Goal: Task Accomplishment & Management: Use online tool/utility

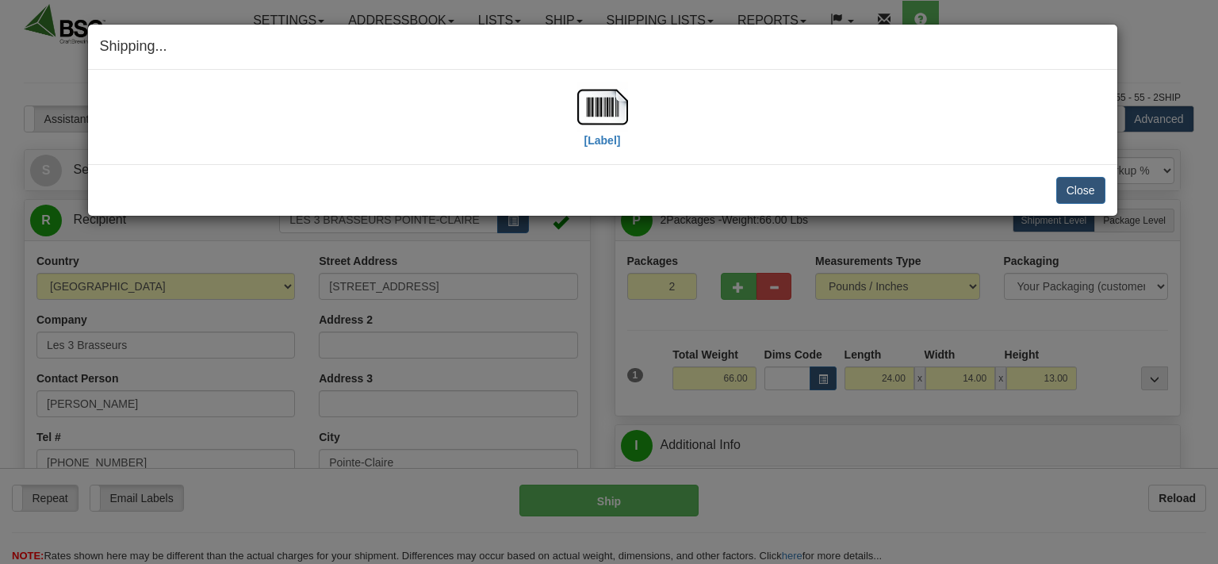
select select "0"
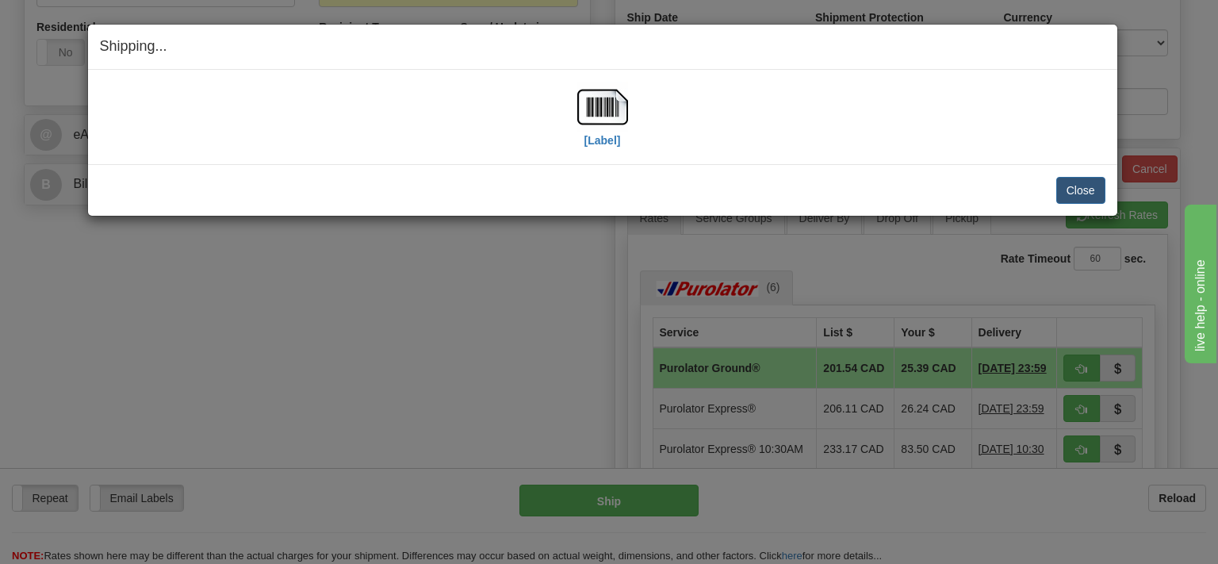
scroll to position [586, 0]
click at [1088, 190] on button "Close" at bounding box center [1080, 190] width 49 height 27
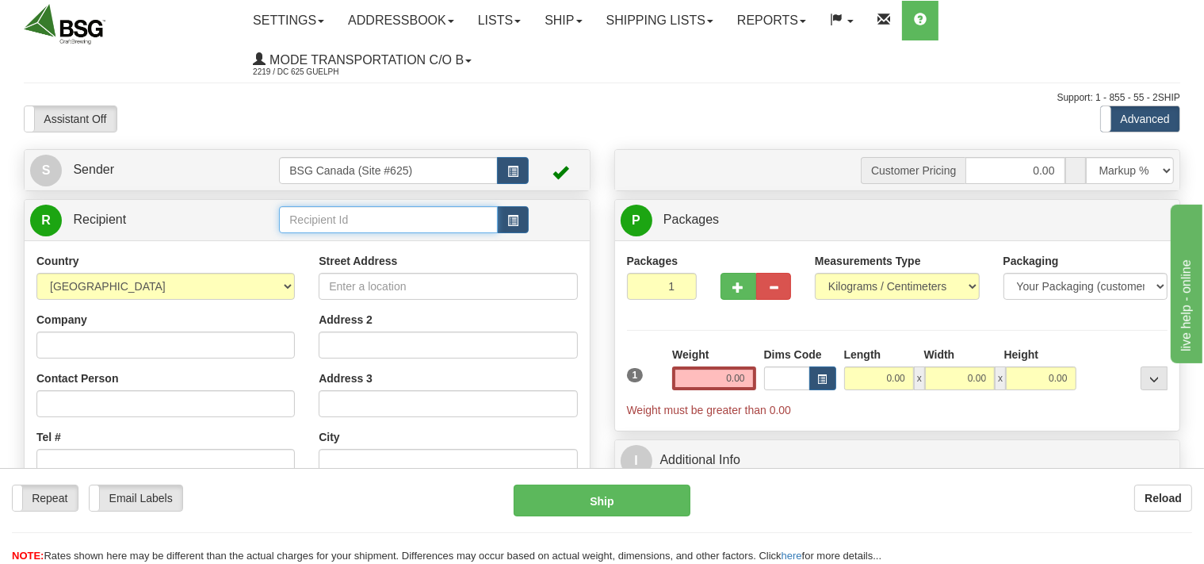
click at [299, 227] on input "text" at bounding box center [388, 219] width 218 height 27
click at [354, 217] on input "text" at bounding box center [388, 219] width 218 height 27
click at [360, 238] on div "GRANITE BREWERY" at bounding box center [385, 244] width 203 height 17
type input "GRANITE BREWERY"
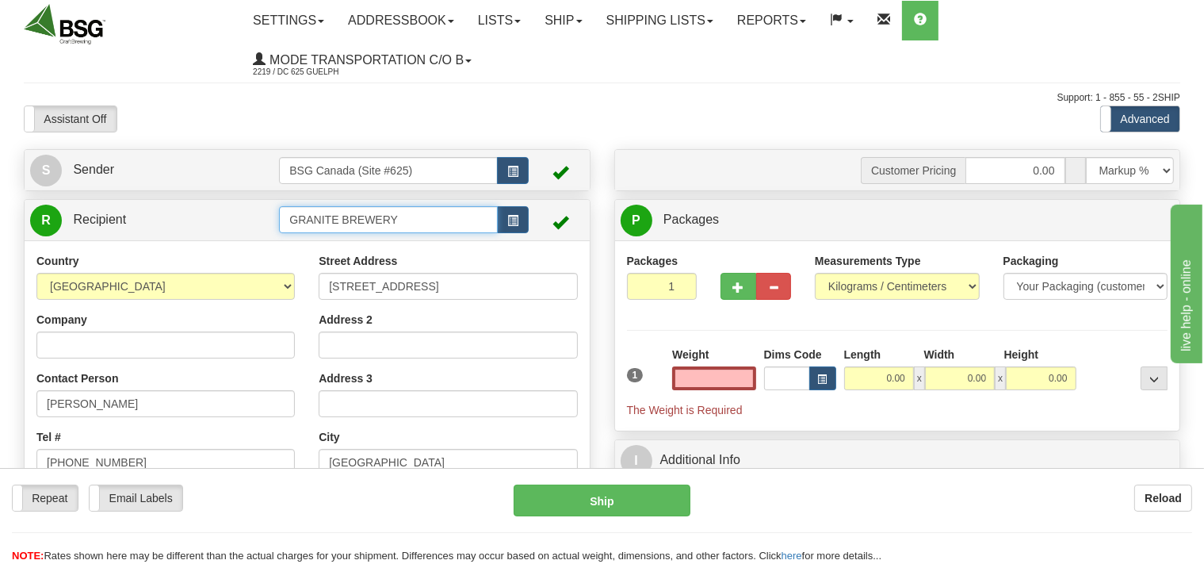
type input "0.00"
drag, startPoint x: 405, startPoint y: 223, endPoint x: 182, endPoint y: 224, distance: 222.7
click at [279, 224] on input "GRANITE BREWERY" at bounding box center [388, 219] width 218 height 27
click at [334, 243] on div "BLACK LAB BREWING" at bounding box center [385, 244] width 203 height 17
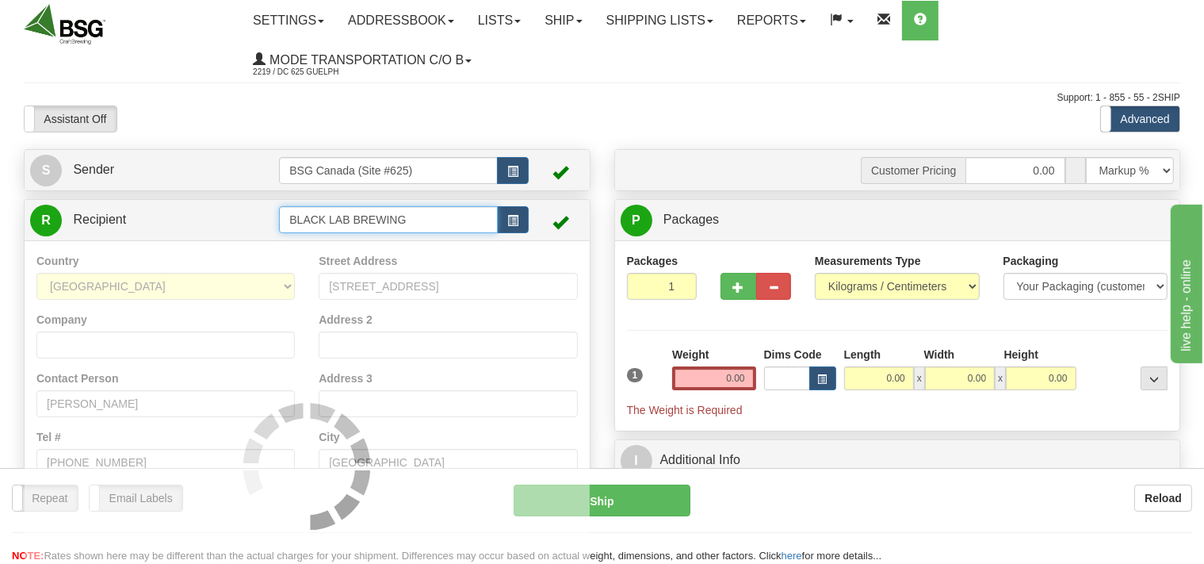
type input "BLACK LAB BREWING"
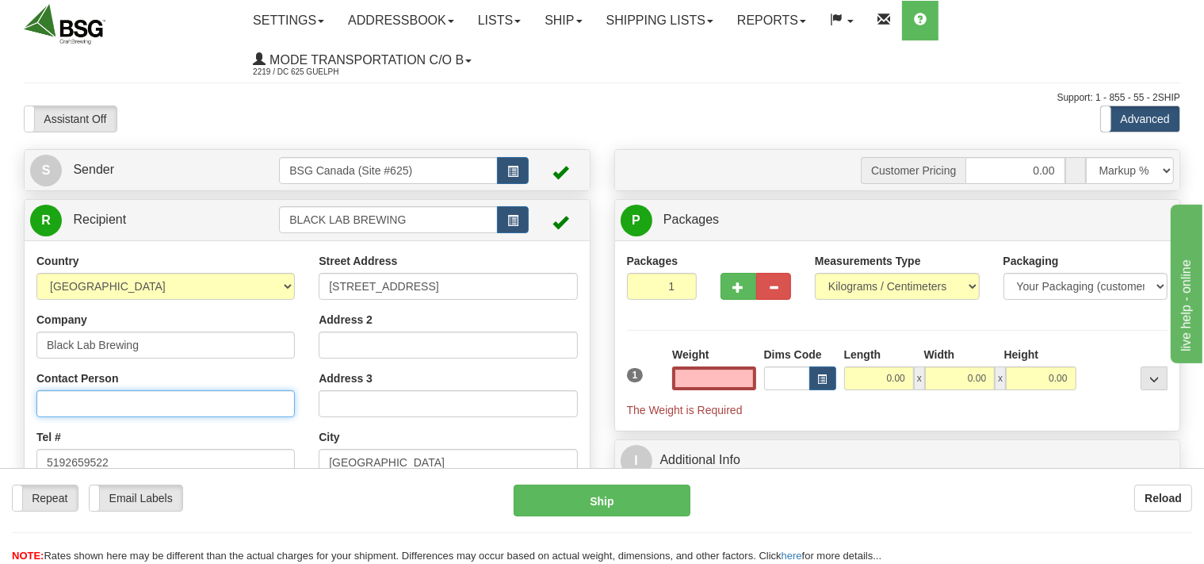
type input "0.00"
click at [143, 398] on input "Contact Person" at bounding box center [165, 403] width 258 height 27
click at [115, 411] on input "Contact Person" at bounding box center [165, 403] width 258 height 27
click at [75, 404] on input "Conner" at bounding box center [165, 403] width 258 height 27
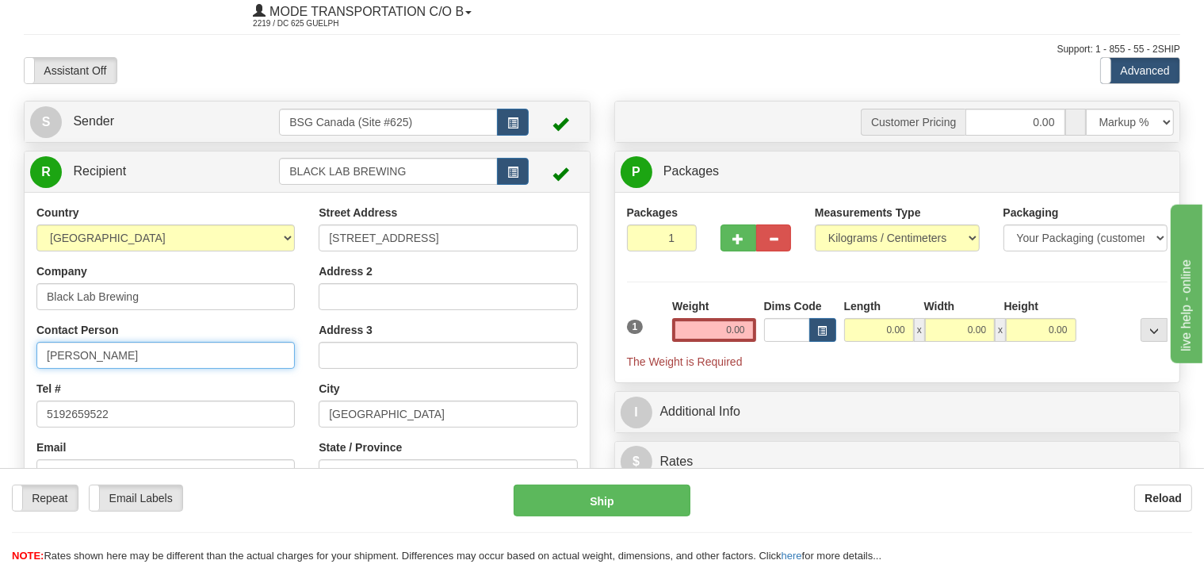
scroll to position [83, 0]
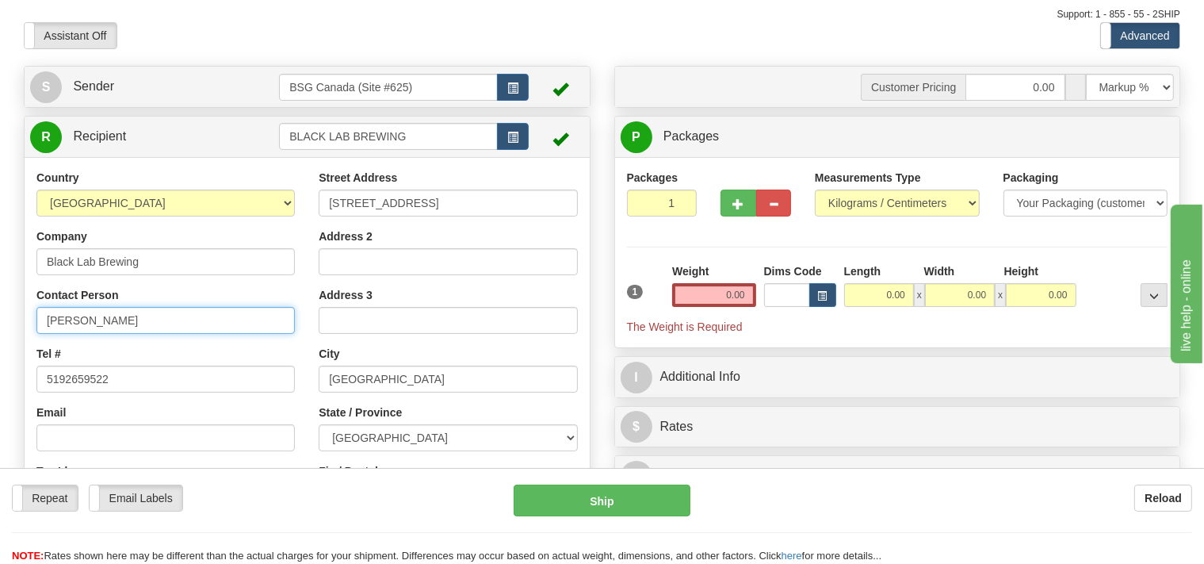
type input "Connor"
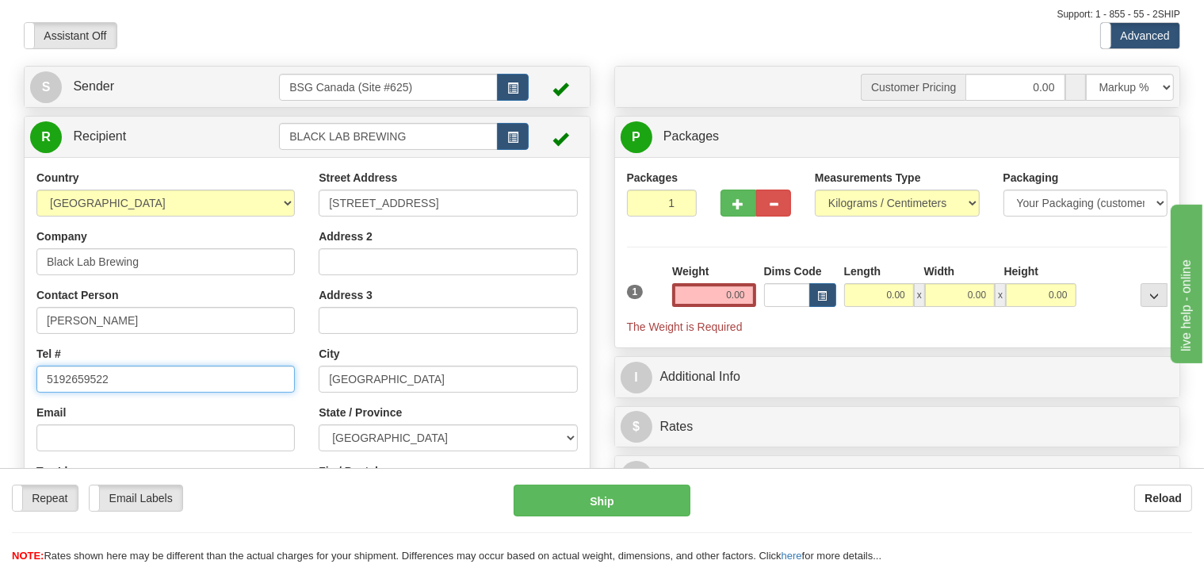
drag, startPoint x: 111, startPoint y: 382, endPoint x: 16, endPoint y: 396, distance: 96.2
click at [36, 392] on input "5192659522" at bounding box center [165, 378] width 258 height 27
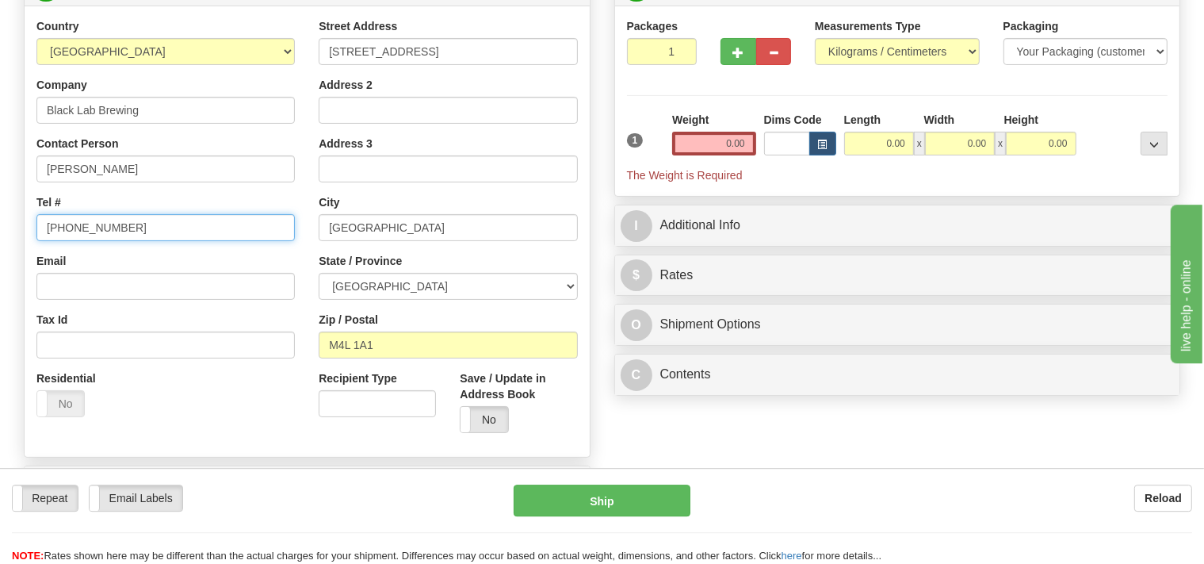
scroll to position [250, 0]
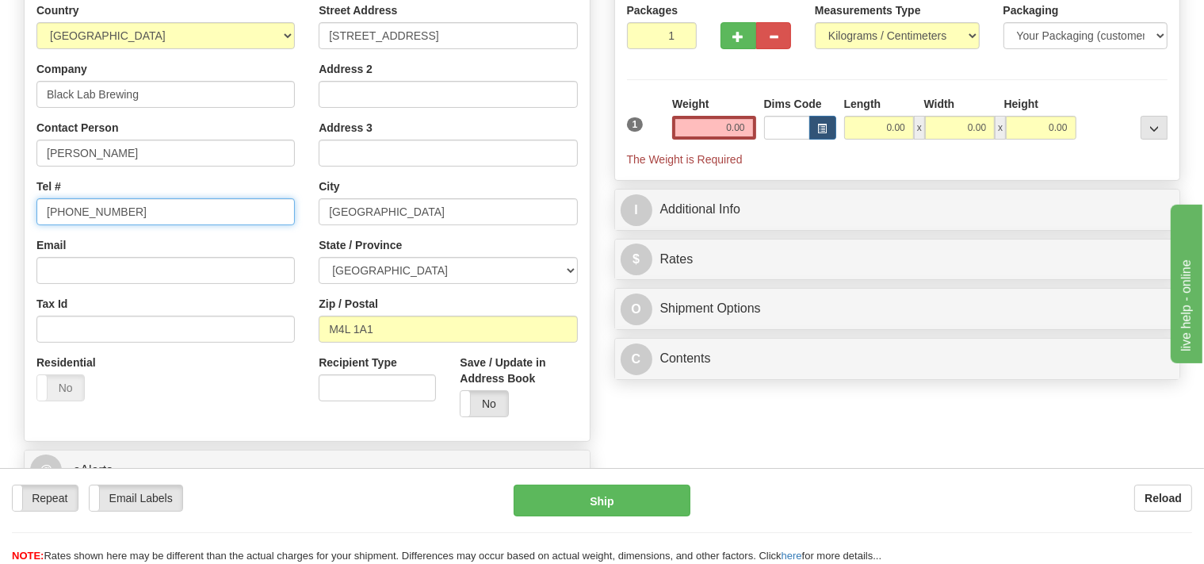
type input "647 520 8270"
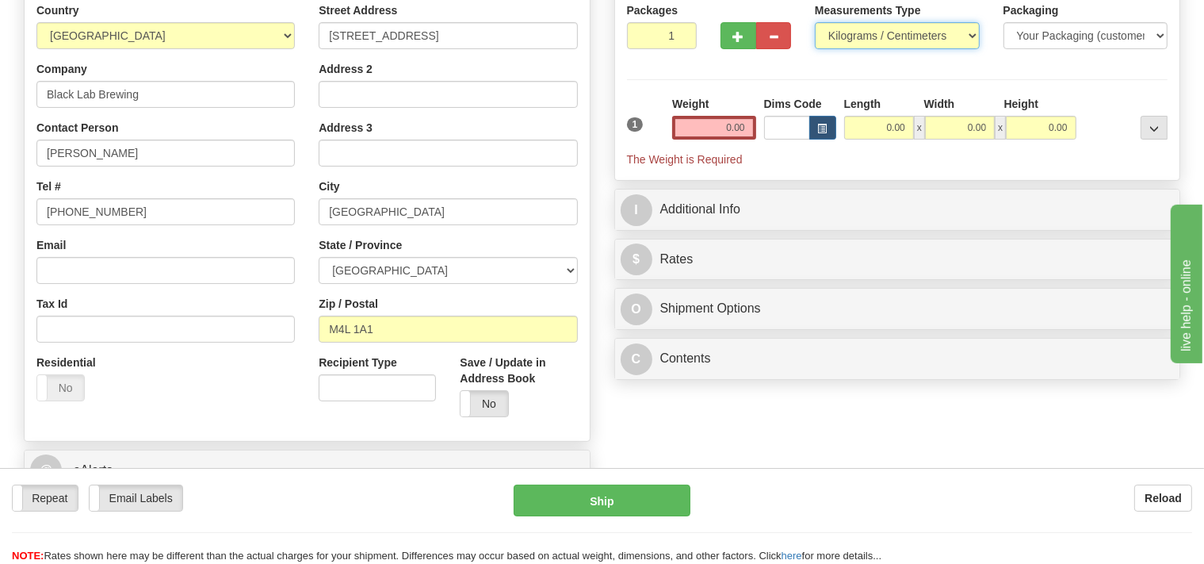
click at [815, 22] on select "Pounds / Inches Kilograms / Centimeters" at bounding box center [897, 35] width 165 height 27
select select "0"
click option "Pounds / Inches" at bounding box center [0, 0] width 0 height 0
type input "2"
click at [680, 32] on input "2" at bounding box center [662, 35] width 71 height 27
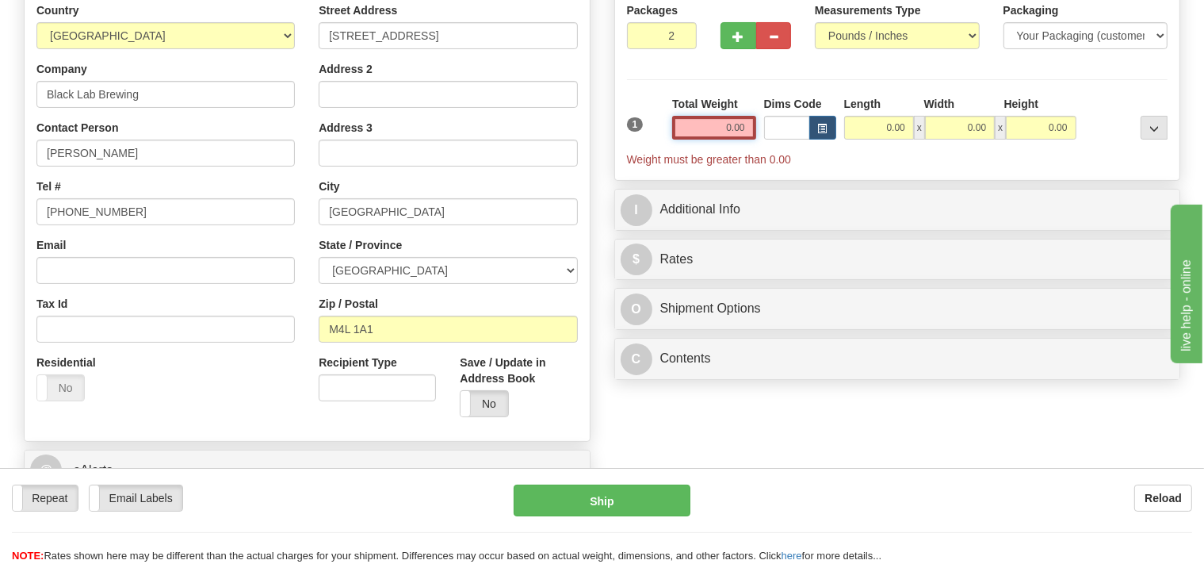
click at [693, 132] on input "0.00" at bounding box center [713, 128] width 83 height 24
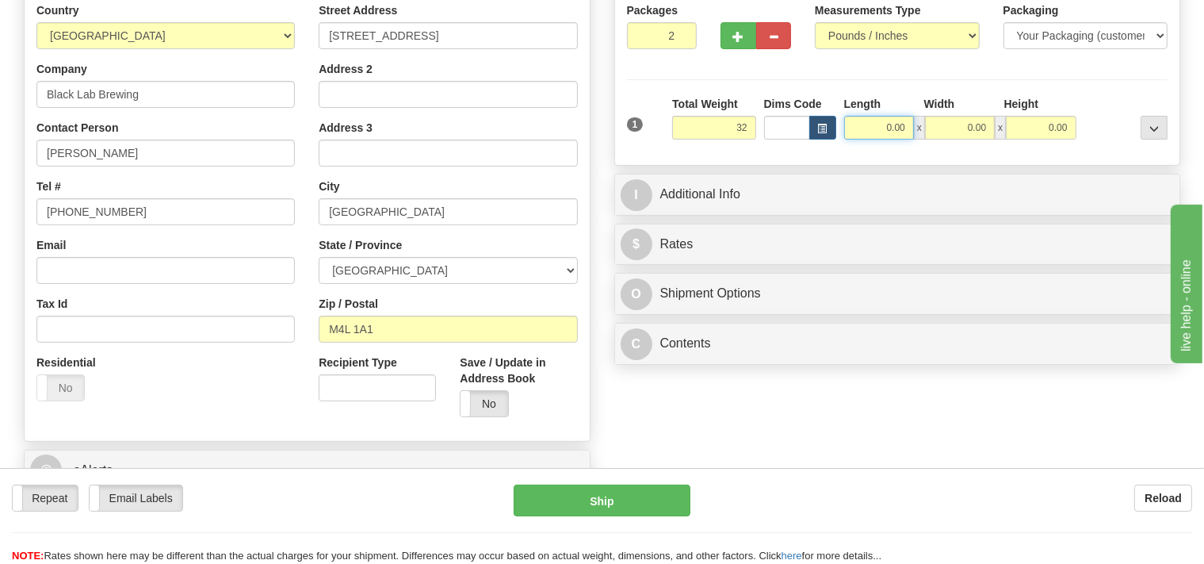
type input "32.00"
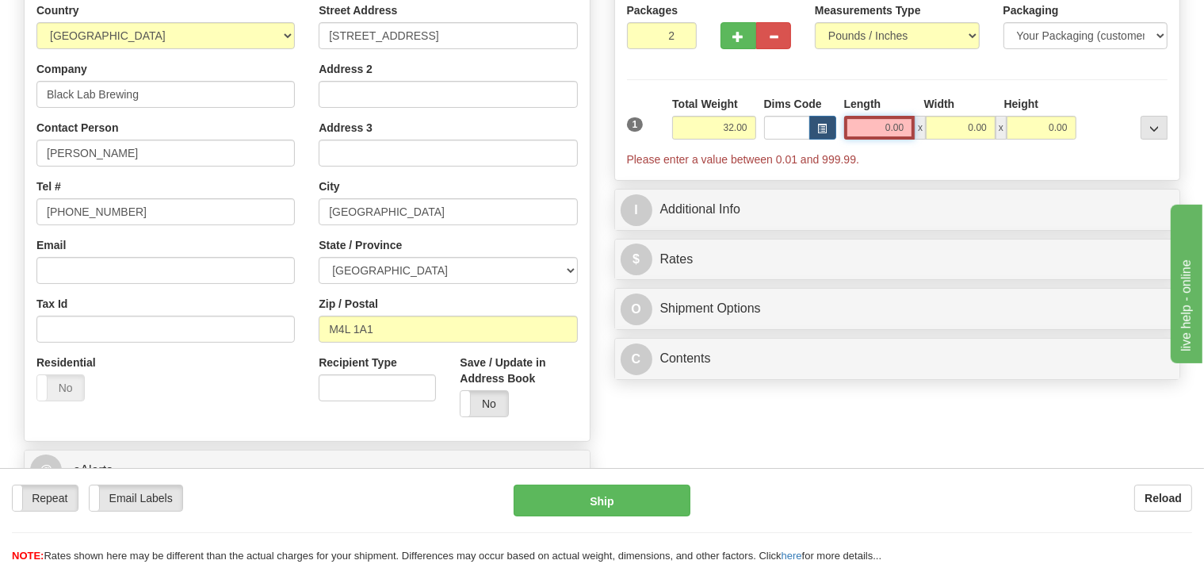
click at [877, 119] on input "0.00" at bounding box center [879, 128] width 71 height 24
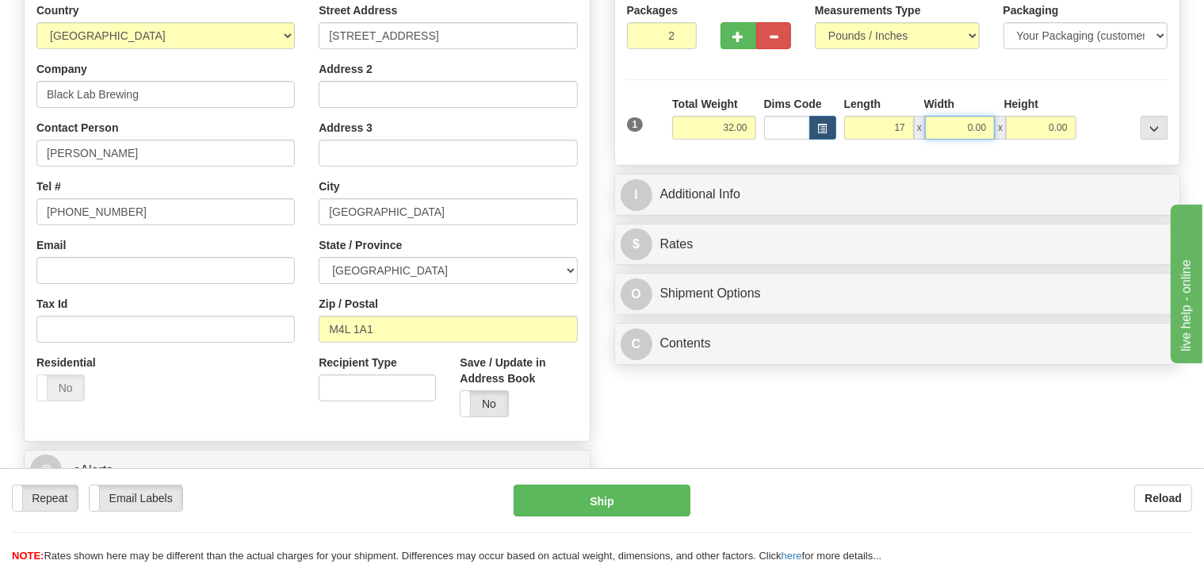
type input "17.00"
click at [950, 118] on input "0.00" at bounding box center [960, 128] width 70 height 24
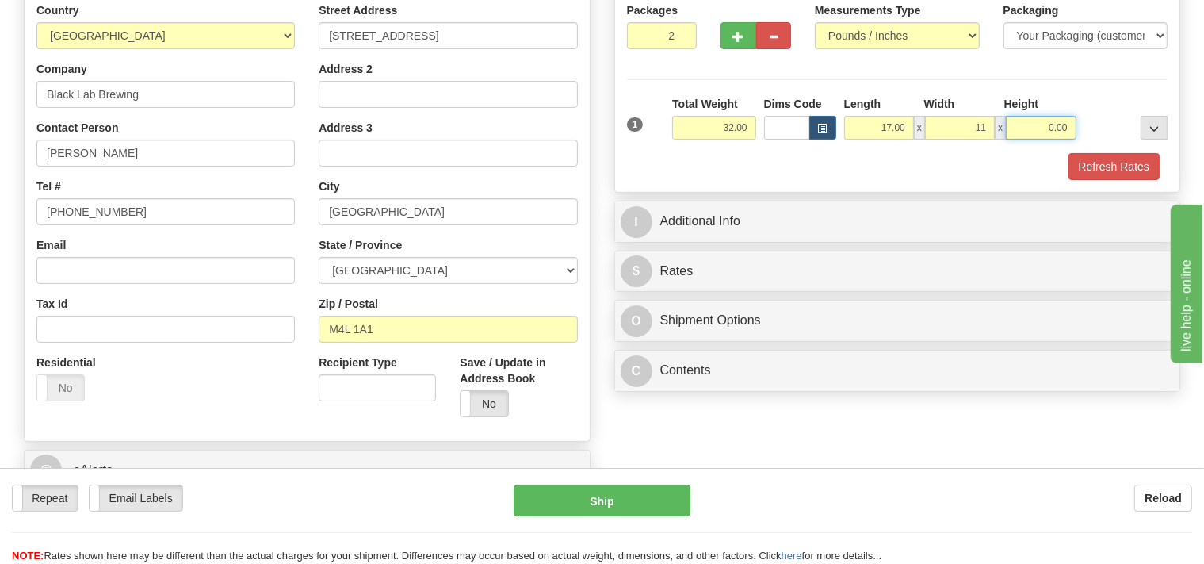
type input "11.00"
click at [1043, 123] on input "0.00" at bounding box center [1041, 128] width 70 height 24
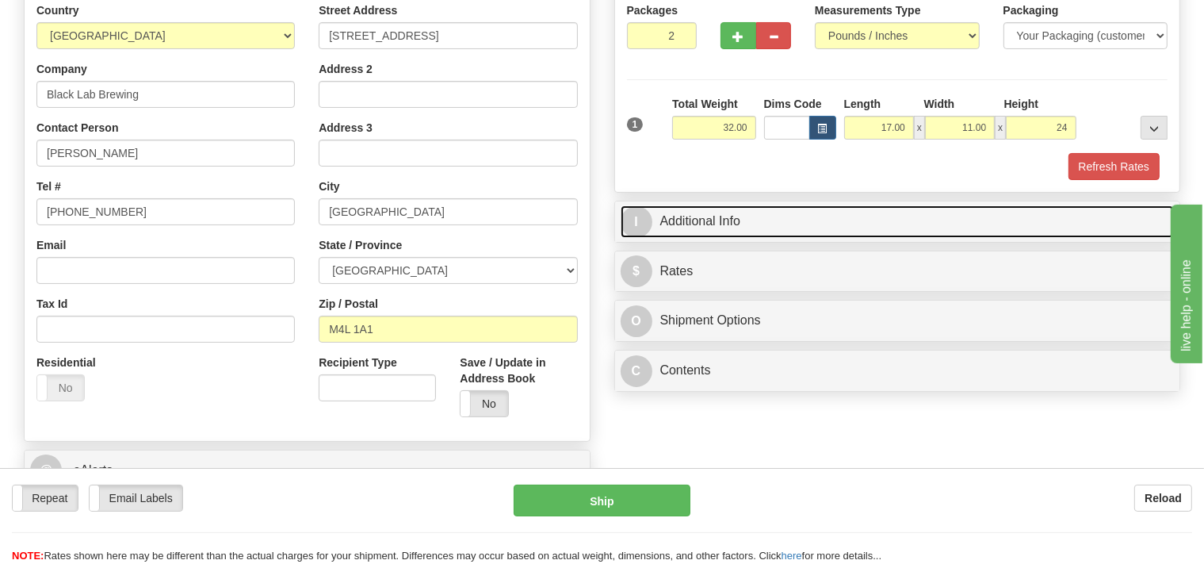
type input "24.00"
click at [786, 218] on link "I Additional Info" at bounding box center [898, 221] width 554 height 32
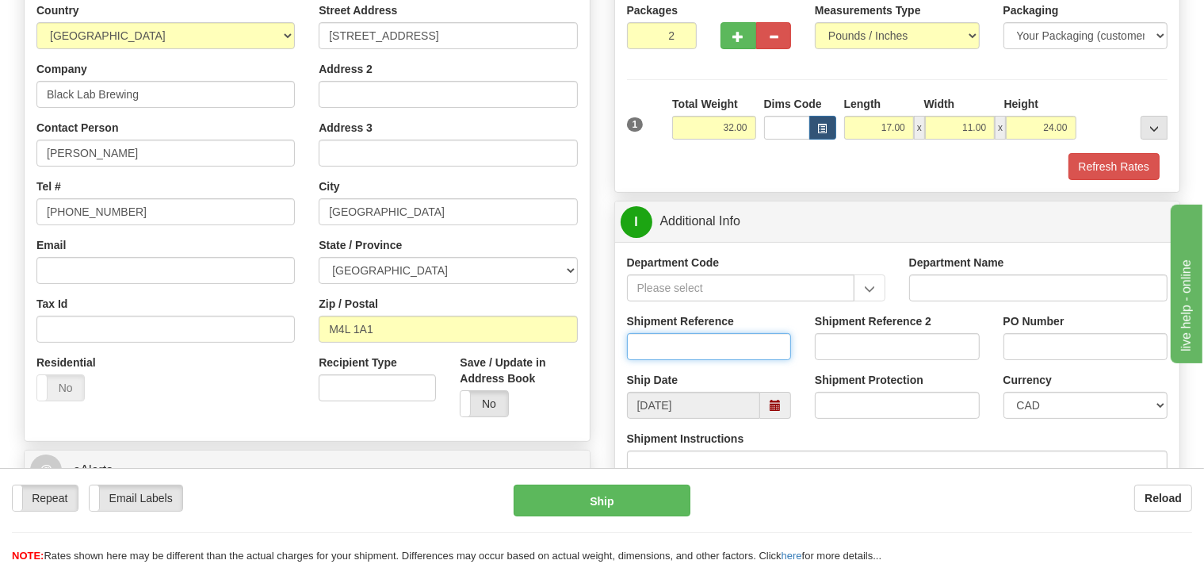
click at [680, 338] on input "Shipment Reference" at bounding box center [709, 346] width 165 height 27
type input "SO170-149598"
click at [1111, 163] on button "Refresh Rates" at bounding box center [1113, 166] width 91 height 27
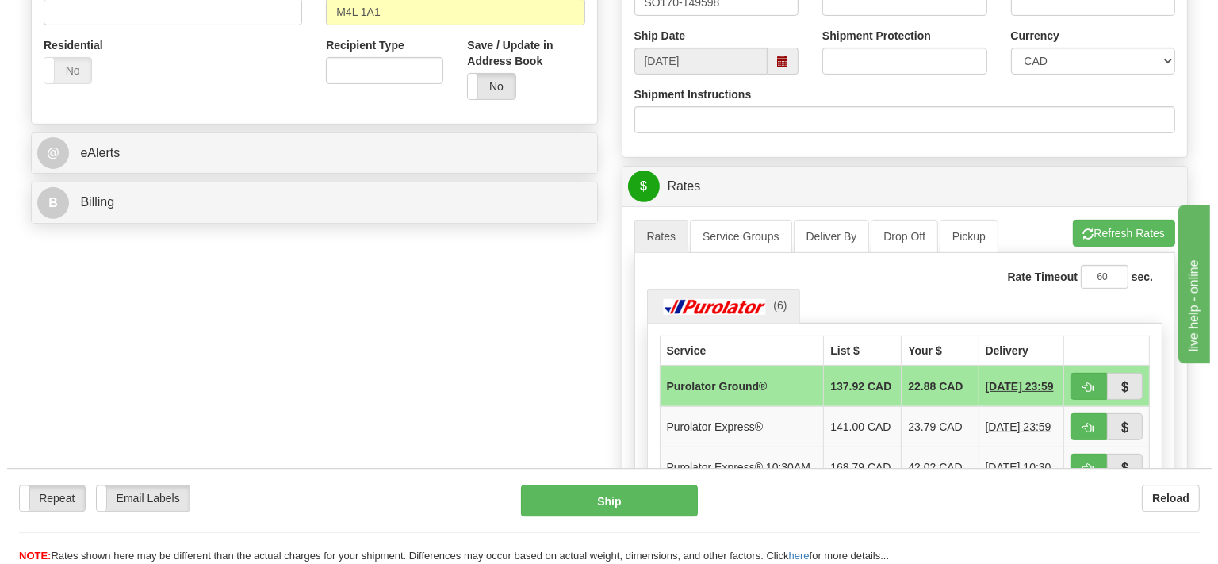
scroll to position [586, 0]
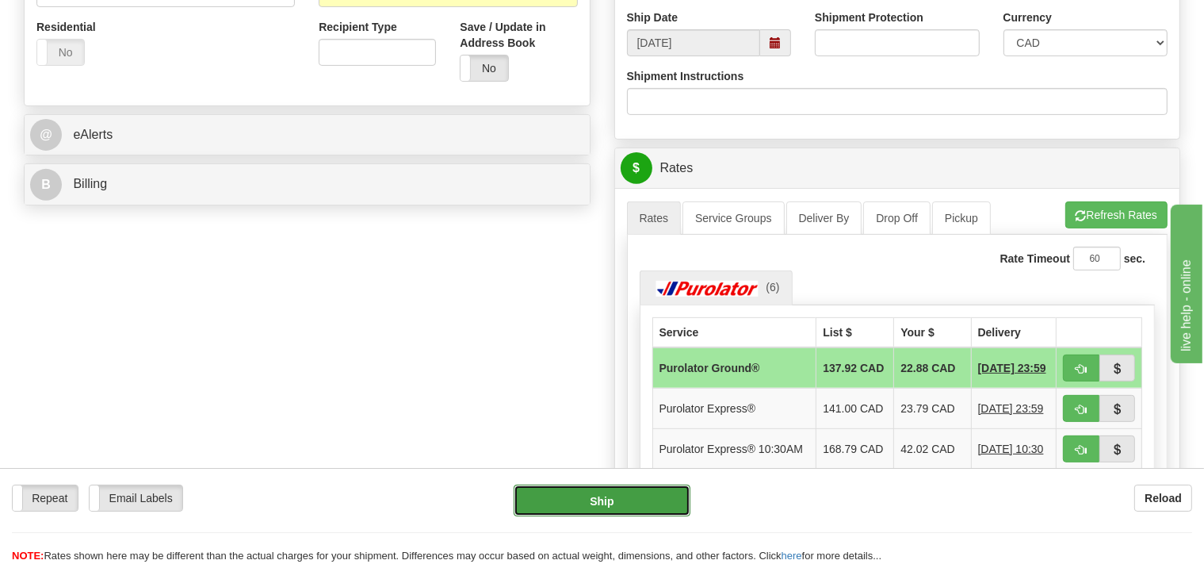
click at [648, 497] on button "Ship" at bounding box center [602, 500] width 177 height 32
type input "260"
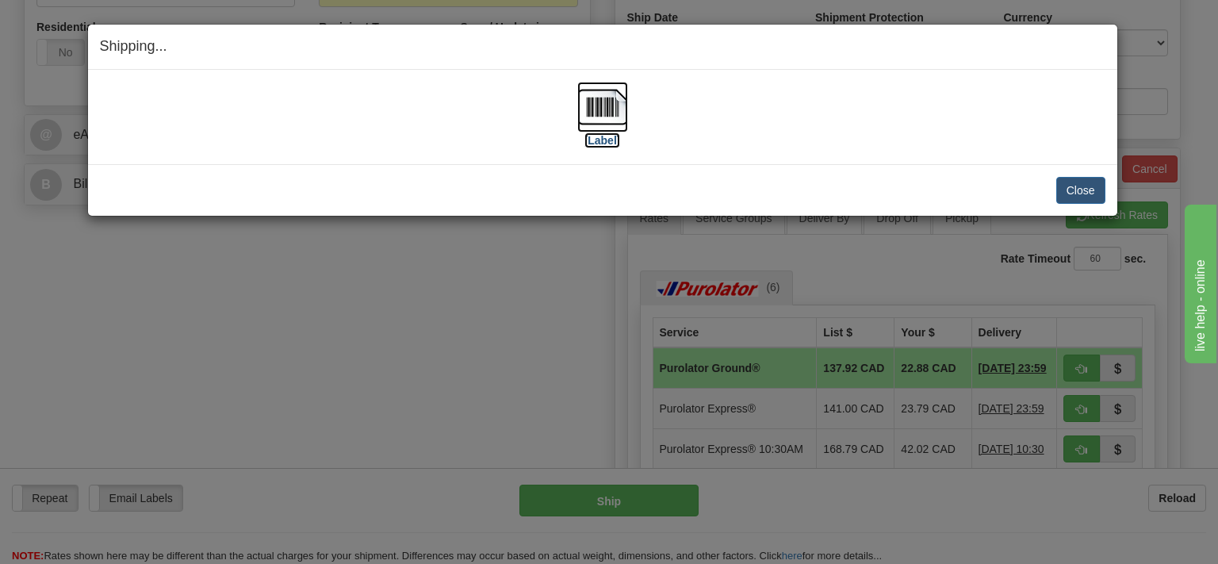
click at [605, 112] on img at bounding box center [602, 107] width 51 height 51
click at [1065, 183] on button "Close" at bounding box center [1080, 190] width 49 height 27
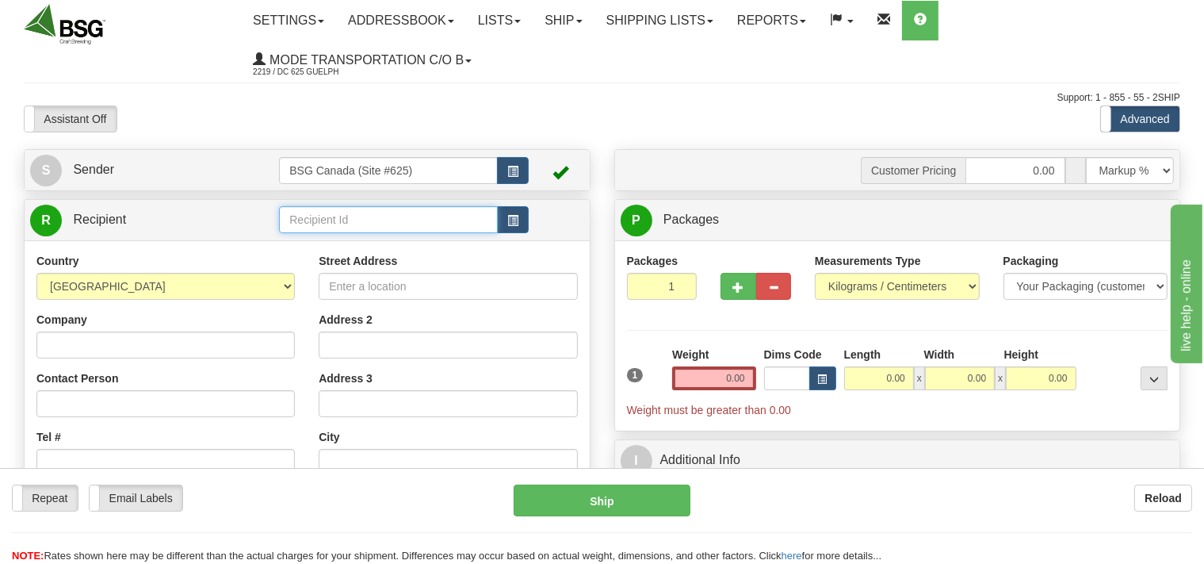
click at [335, 220] on input "text" at bounding box center [388, 219] width 218 height 27
click at [354, 247] on div "GRANITE BREWERY" at bounding box center [385, 244] width 203 height 17
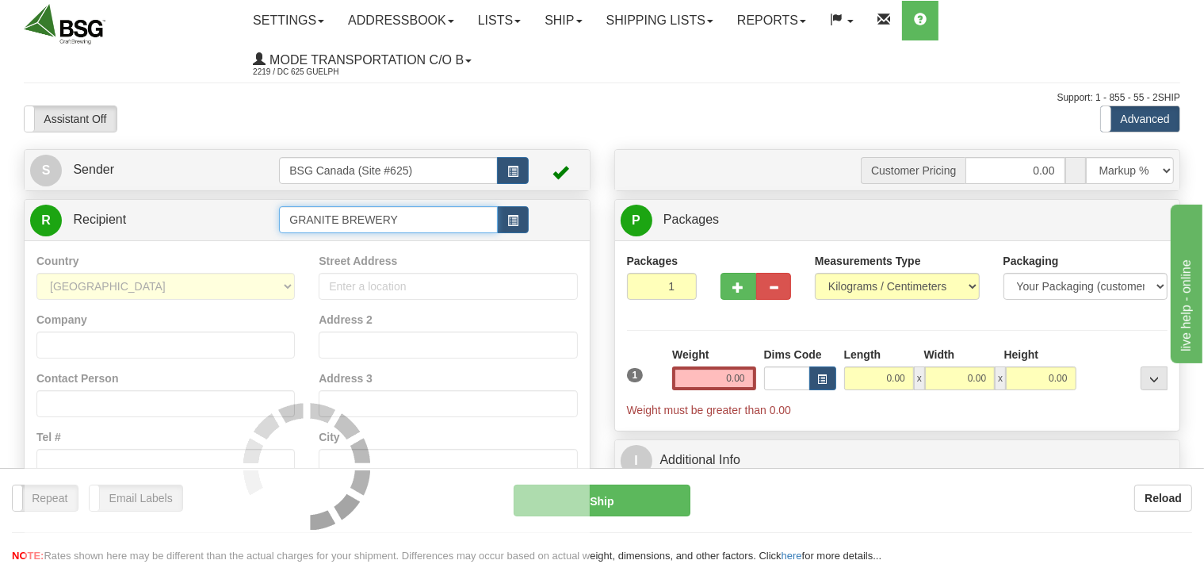
type input "GRANITE BREWERY"
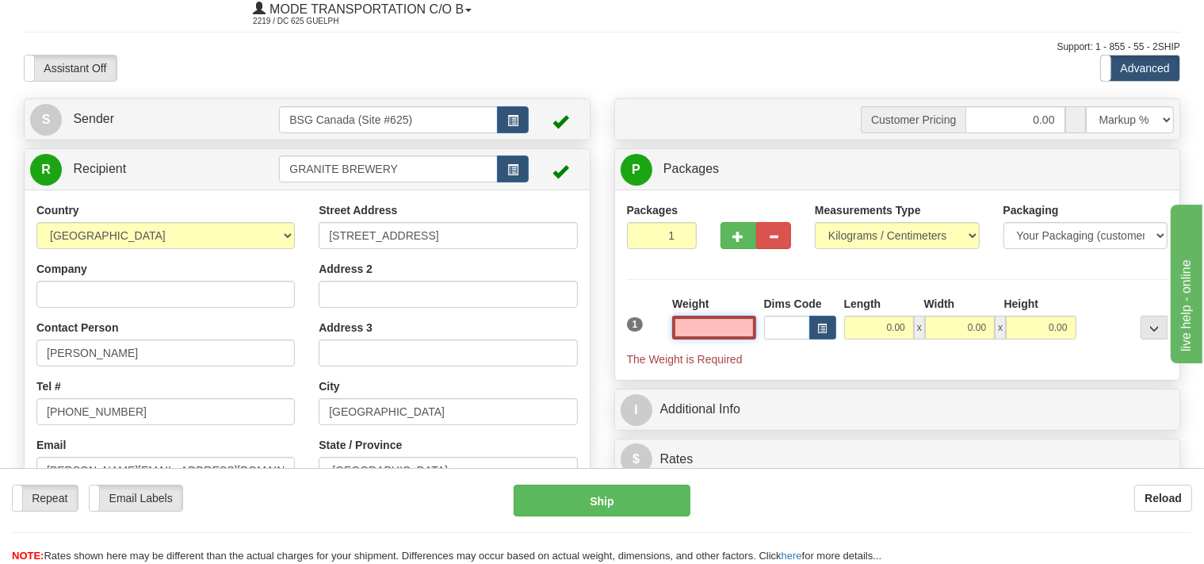
scroll to position [83, 0]
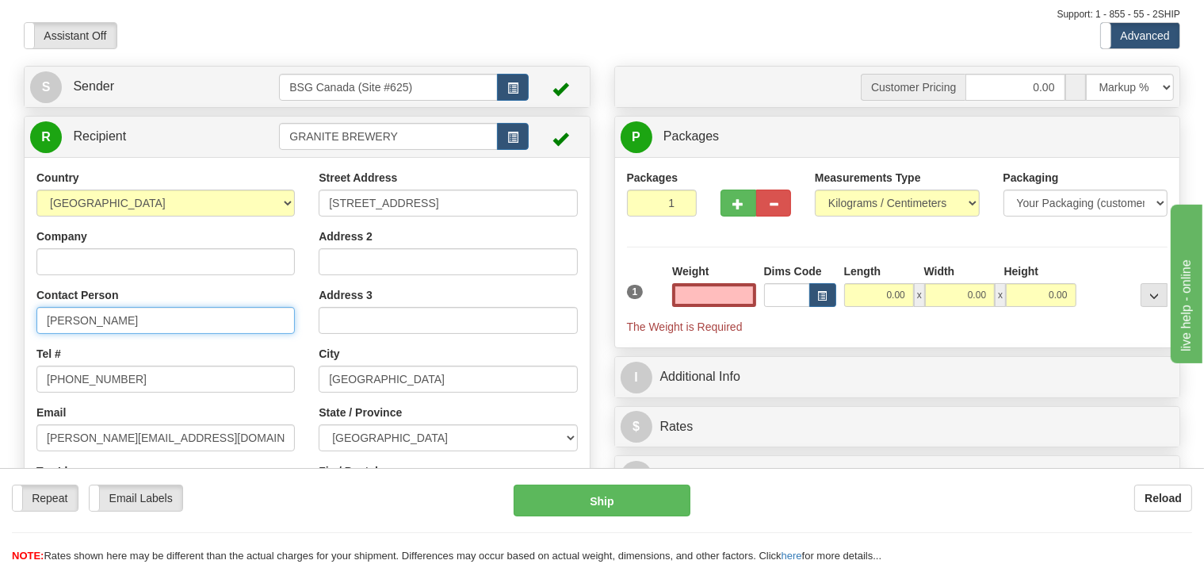
type input "0.00"
drag, startPoint x: 74, startPoint y: 327, endPoint x: 0, endPoint y: 319, distance: 74.1
click at [36, 319] on input "Ron" at bounding box center [165, 320] width 258 height 27
click at [140, 324] on input "Ron" at bounding box center [165, 320] width 258 height 27
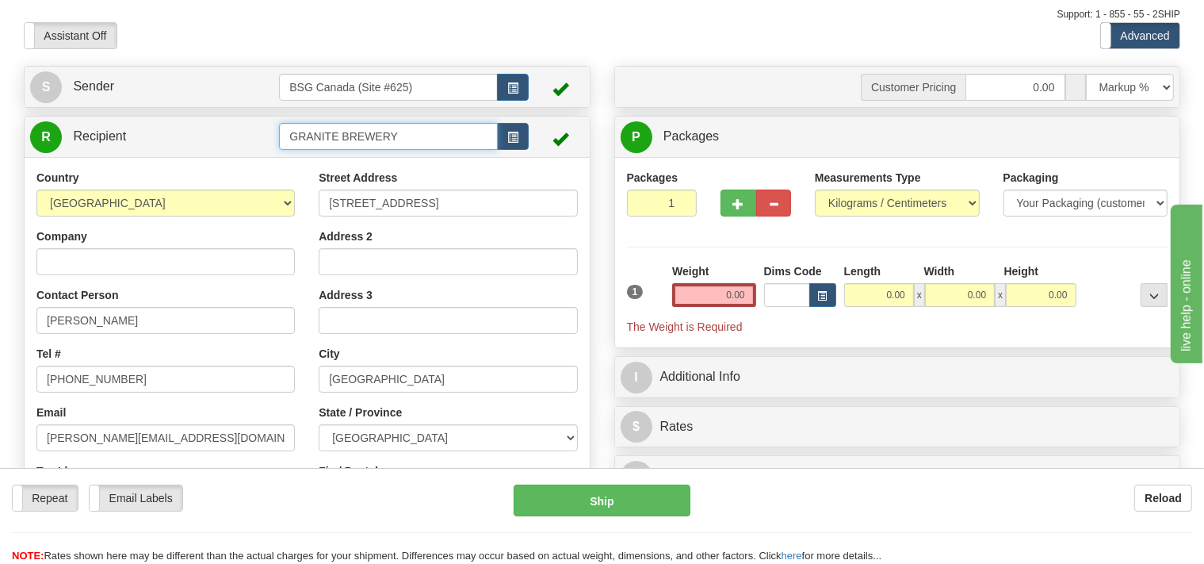
drag, startPoint x: 422, startPoint y: 136, endPoint x: 221, endPoint y: 148, distance: 200.9
click at [279, 148] on input "GRANITE BREWERY" at bounding box center [388, 136] width 218 height 27
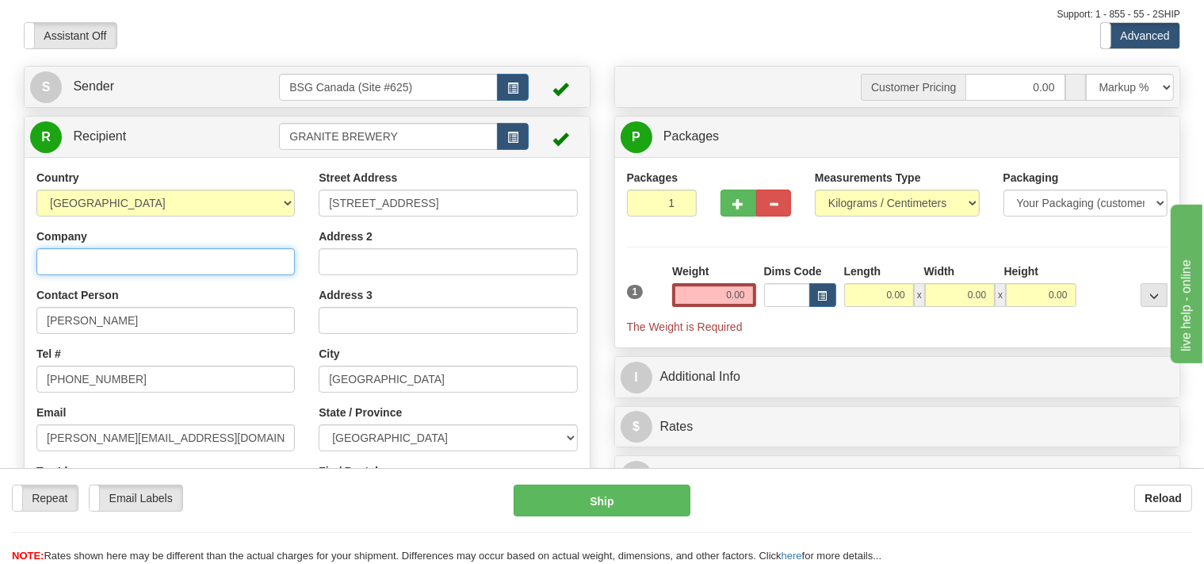
click at [112, 268] on input "Company" at bounding box center [165, 261] width 258 height 27
paste input "GRANITE BREWERY"
click at [75, 262] on input "GRANITE BREWERY" at bounding box center [165, 261] width 258 height 27
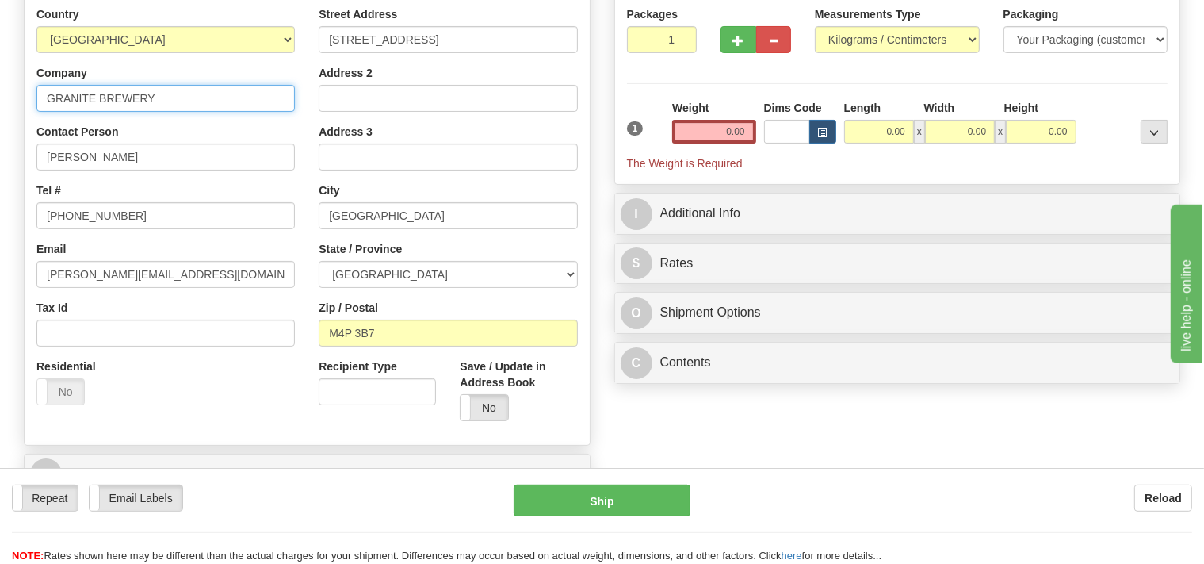
scroll to position [250, 0]
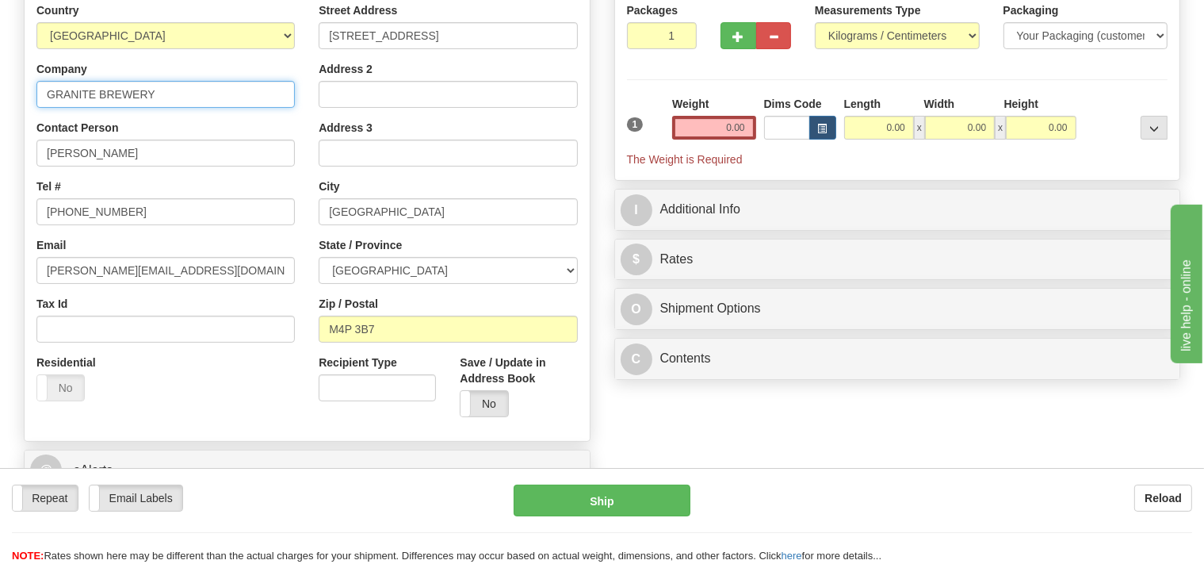
type input "GRANITE BREWERY"
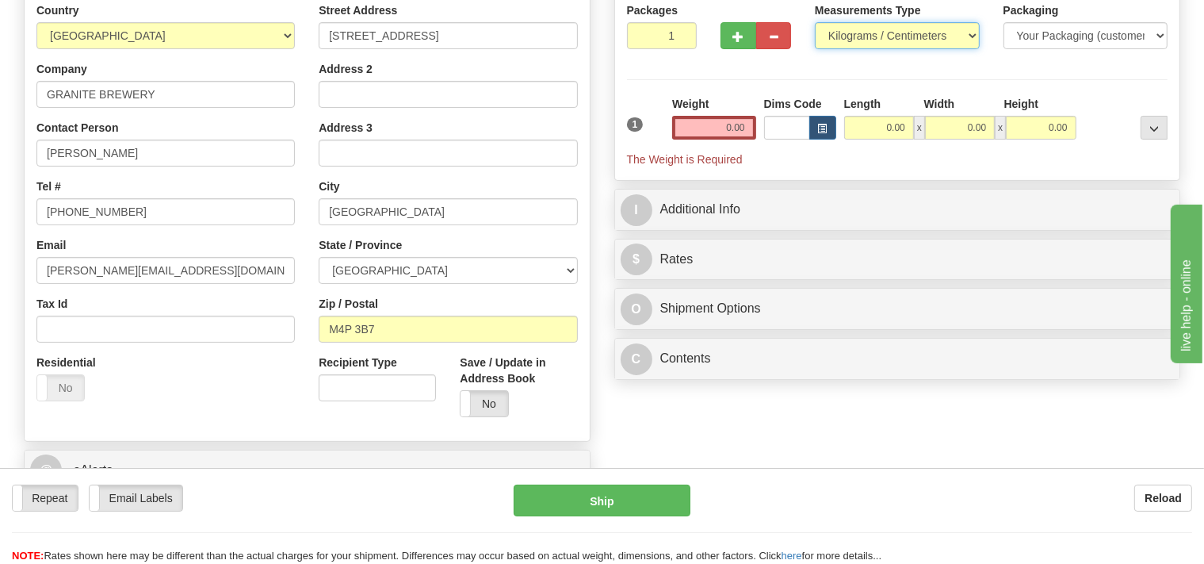
click at [815, 22] on select "Pounds / Inches Kilograms / Centimeters" at bounding box center [897, 35] width 165 height 27
select select "0"
click option "Pounds / Inches" at bounding box center [0, 0] width 0 height 0
click at [693, 122] on input "0.00" at bounding box center [713, 128] width 83 height 24
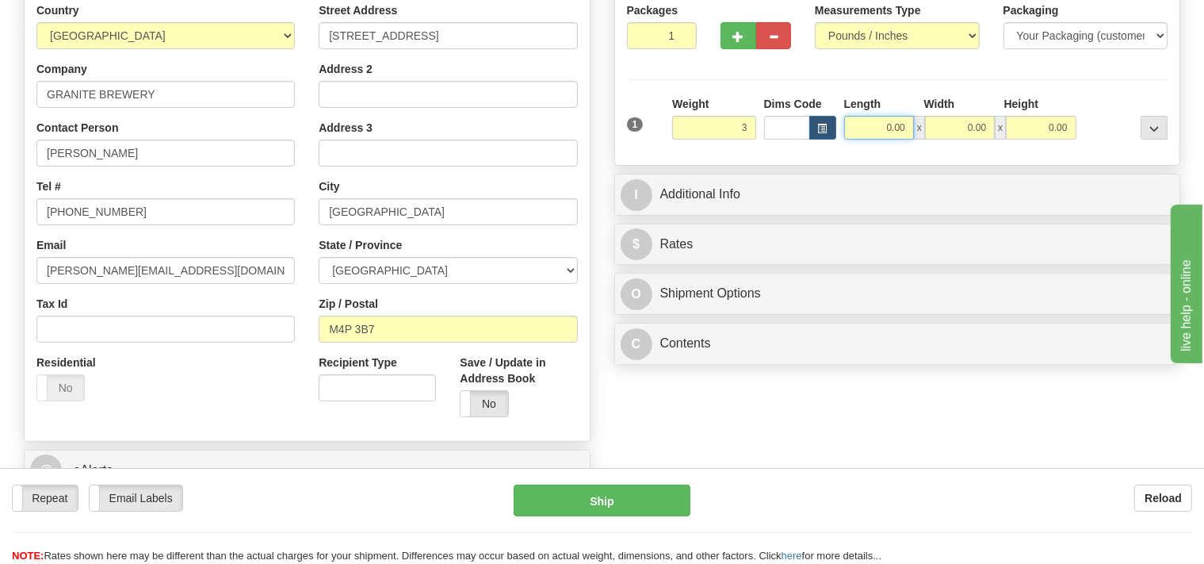
type input "3.00"
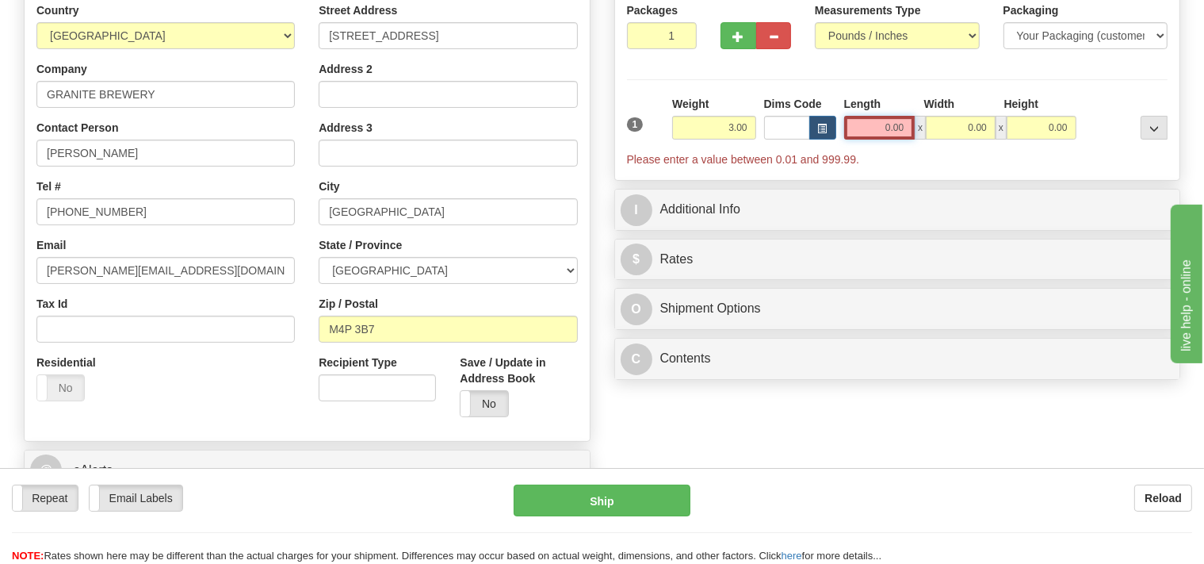
click at [869, 125] on input "0.00" at bounding box center [879, 128] width 71 height 24
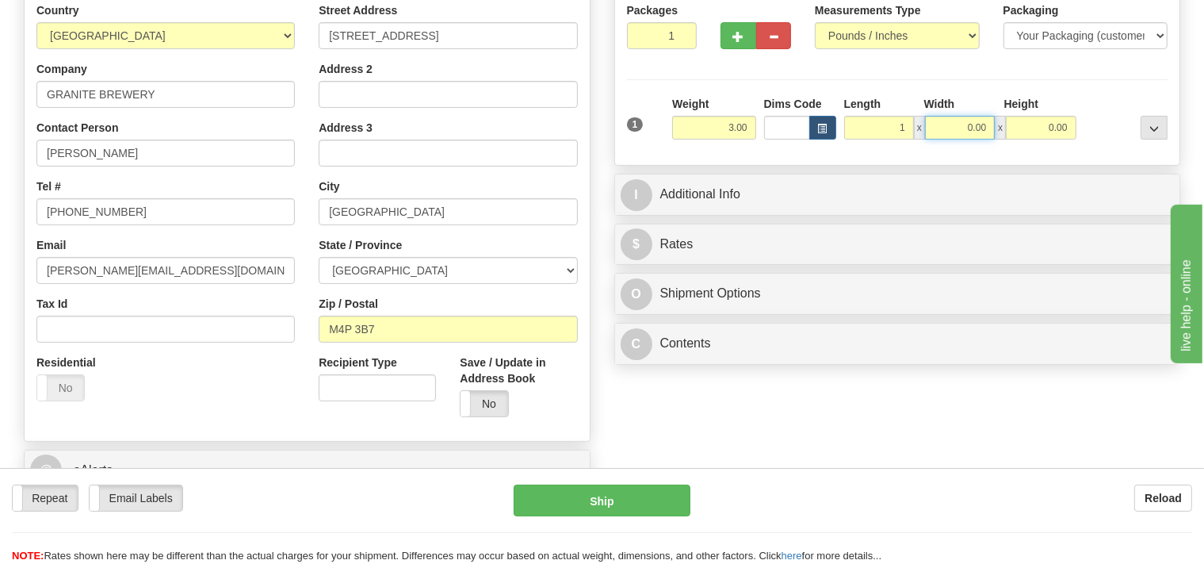
type input "1.00"
click at [942, 127] on input "0.00" at bounding box center [960, 128] width 70 height 24
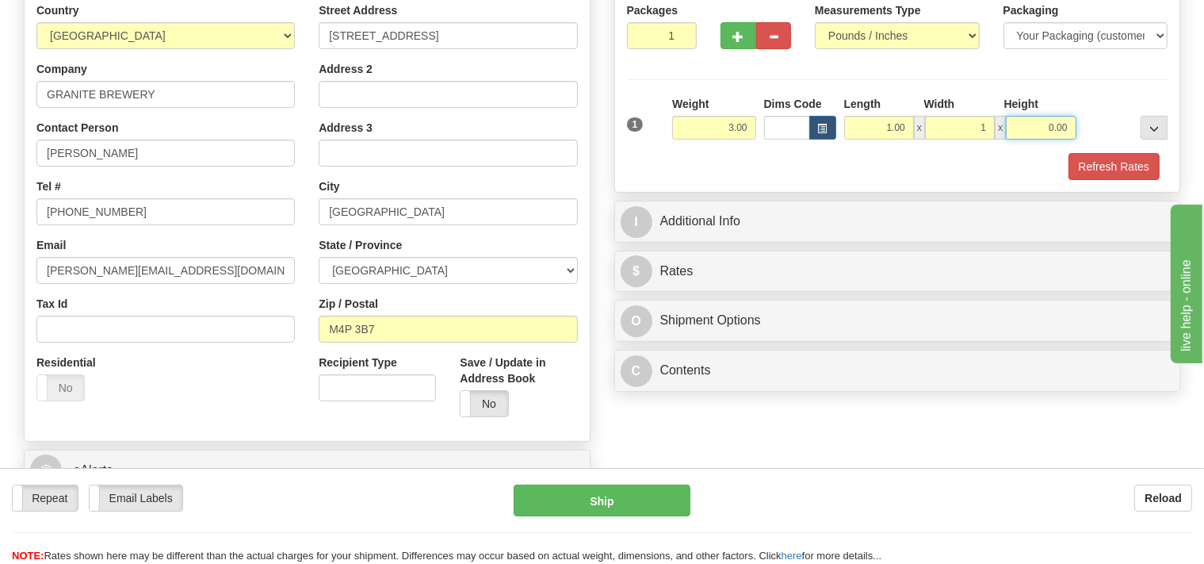
type input "1.00"
click at [1042, 122] on input "0.00" at bounding box center [1041, 128] width 70 height 24
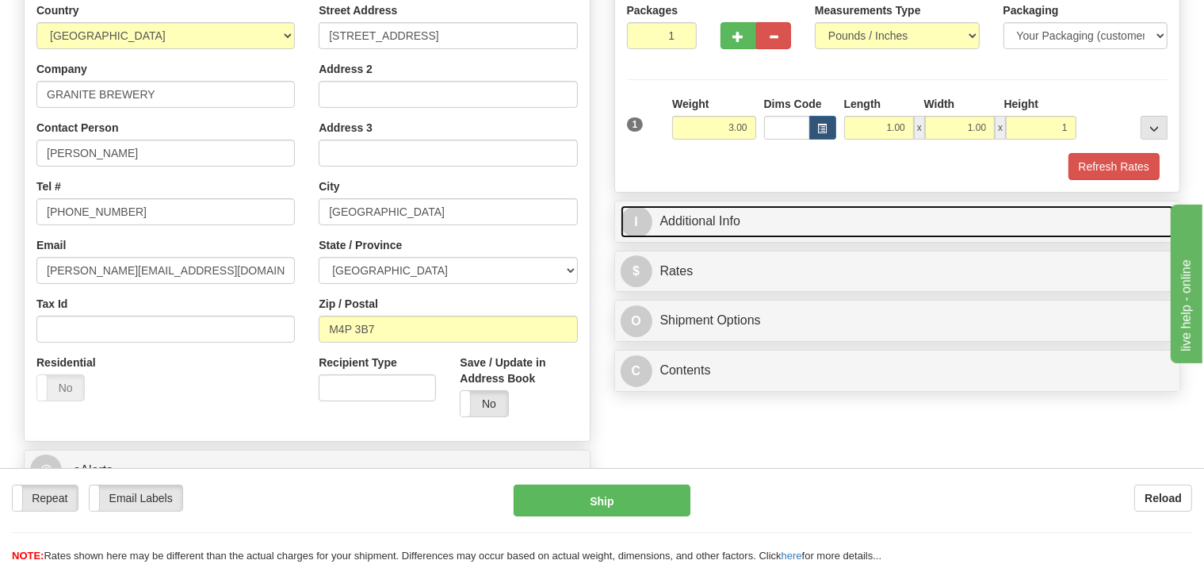
type input "1.00"
click at [767, 224] on link "I Additional Info" at bounding box center [898, 221] width 554 height 32
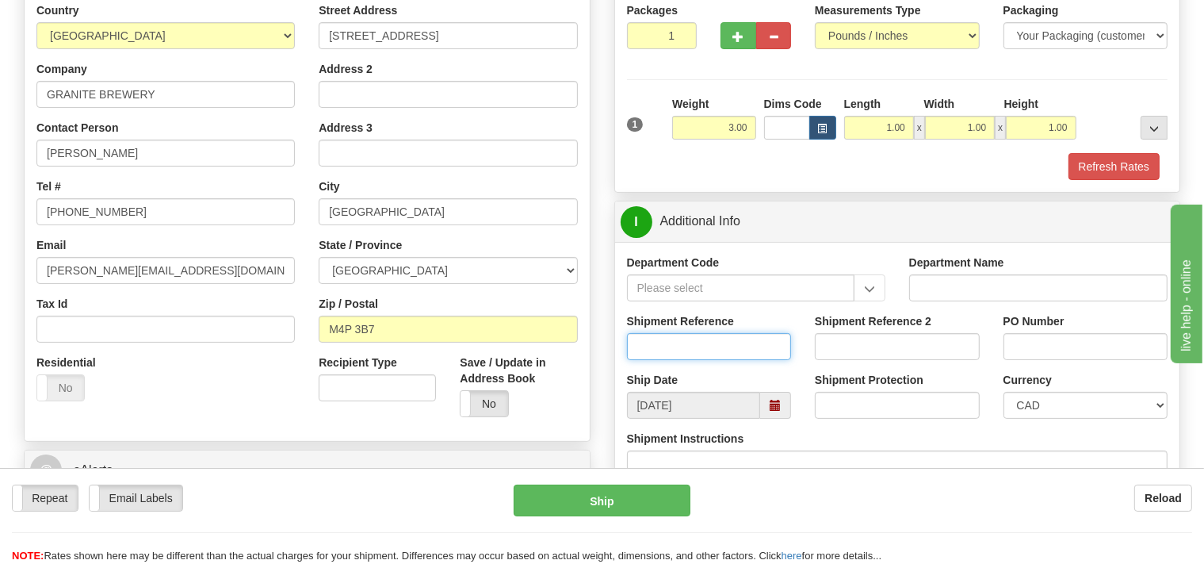
click at [674, 342] on input "Shipment Reference" at bounding box center [709, 346] width 165 height 27
type input "SO170-149685"
click at [1099, 170] on button "Refresh Rates" at bounding box center [1113, 166] width 91 height 27
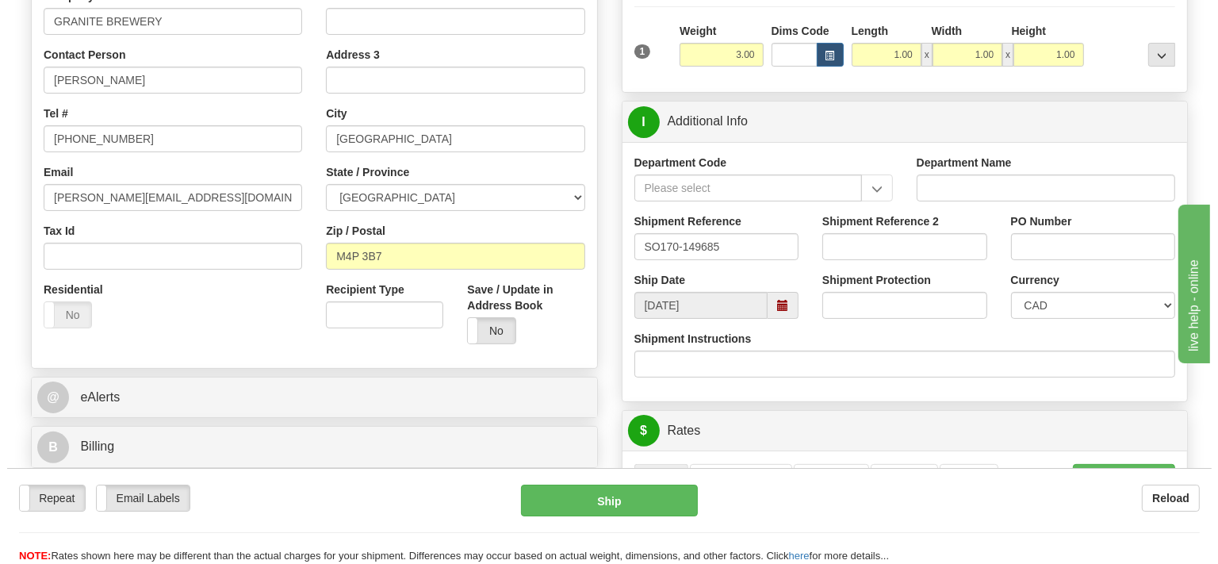
scroll to position [502, 0]
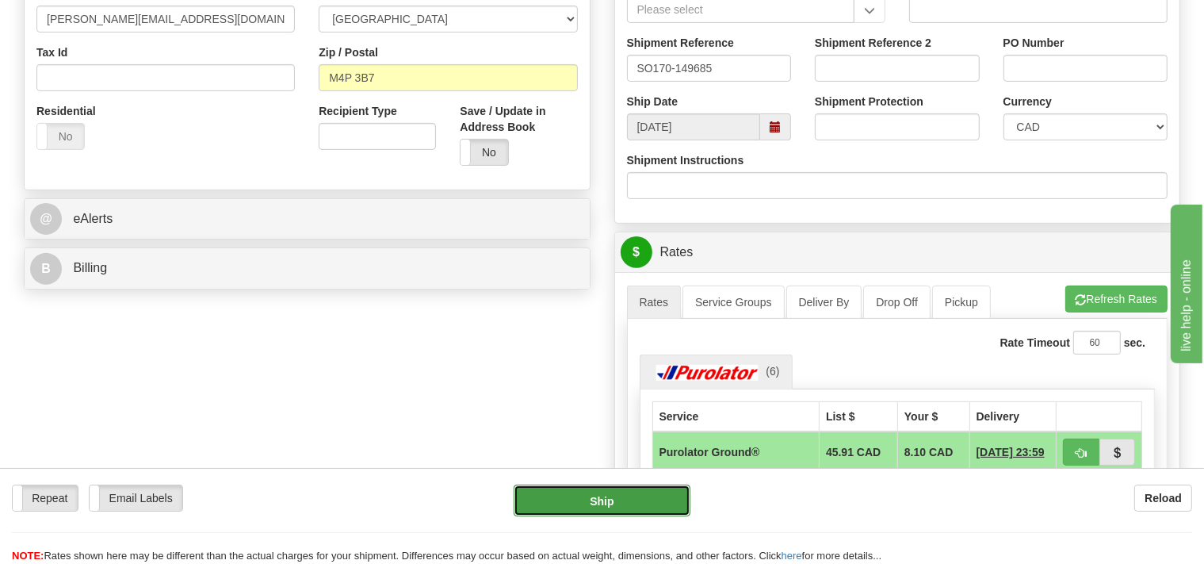
click at [633, 503] on button "Ship" at bounding box center [602, 500] width 177 height 32
type input "260"
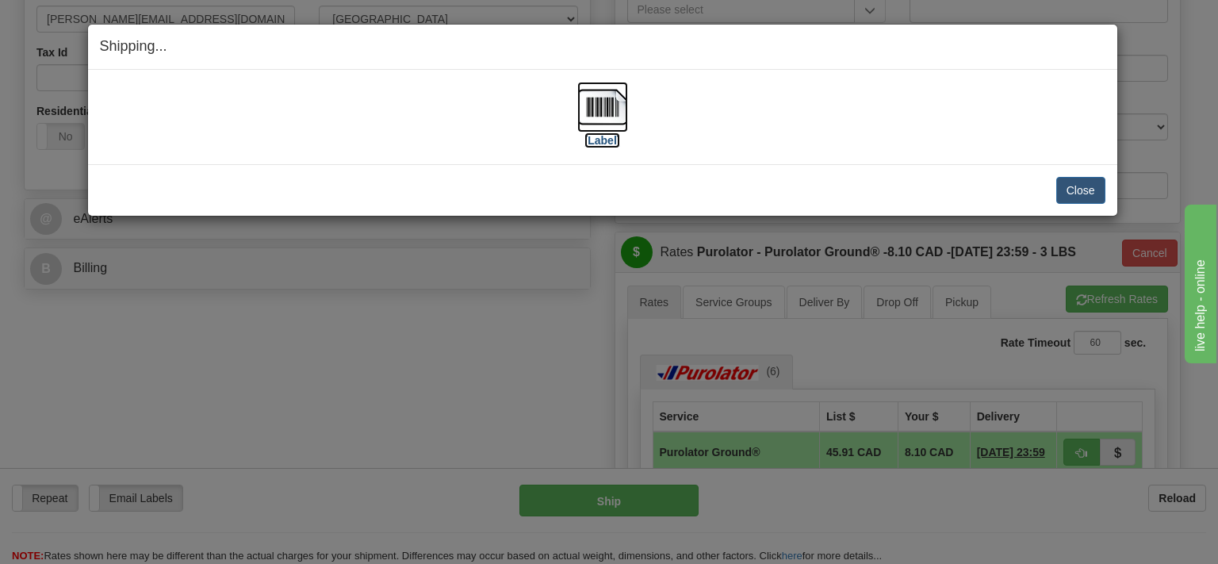
click at [587, 117] on img at bounding box center [602, 107] width 51 height 51
